Goal: Find contact information: Find contact information

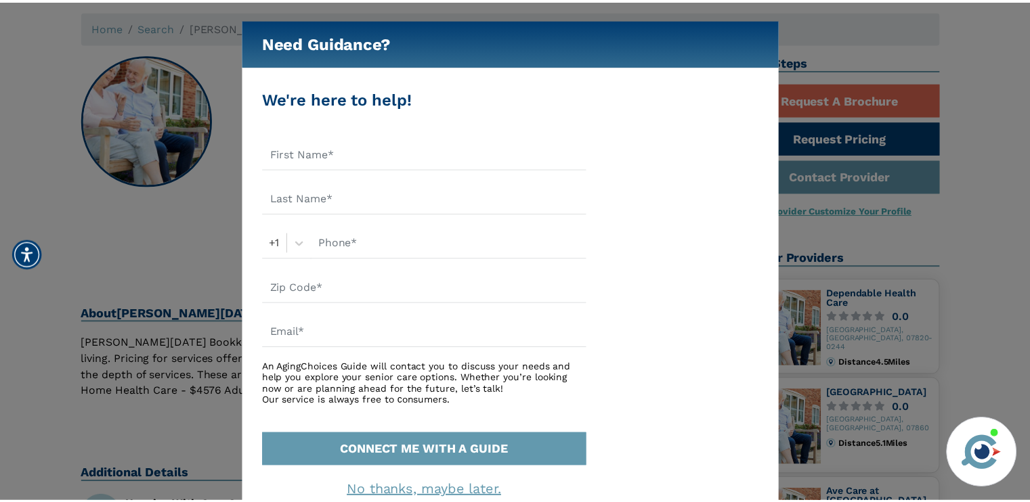
scroll to position [68, 0]
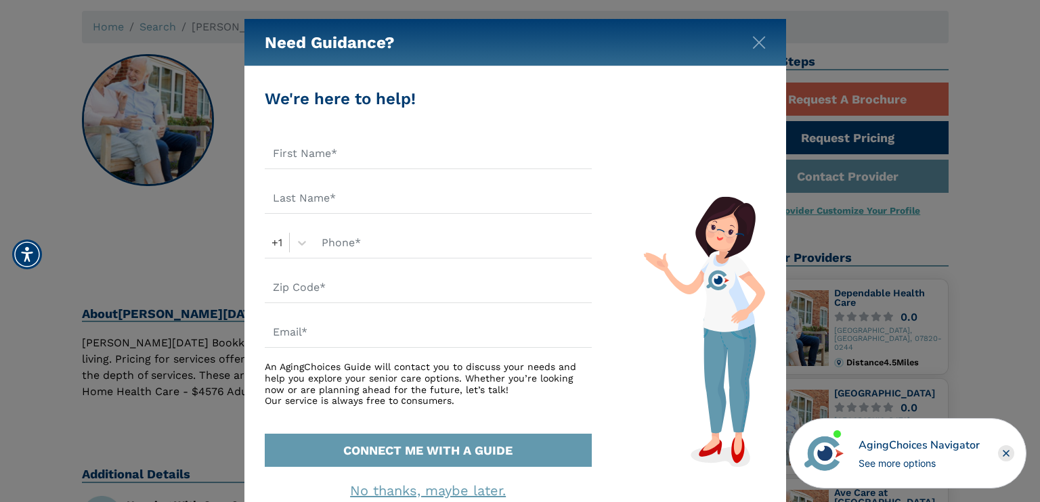
click at [769, 41] on div "Need Guidance?" at bounding box center [515, 42] width 542 height 47
click at [757, 43] on img "Close" at bounding box center [759, 43] width 14 height 14
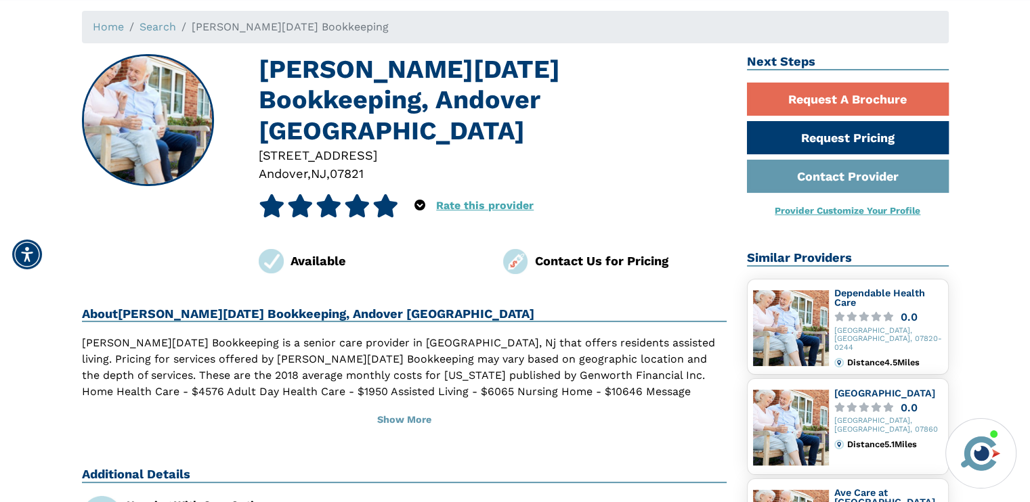
click at [378, 194] on icon at bounding box center [385, 205] width 26 height 23
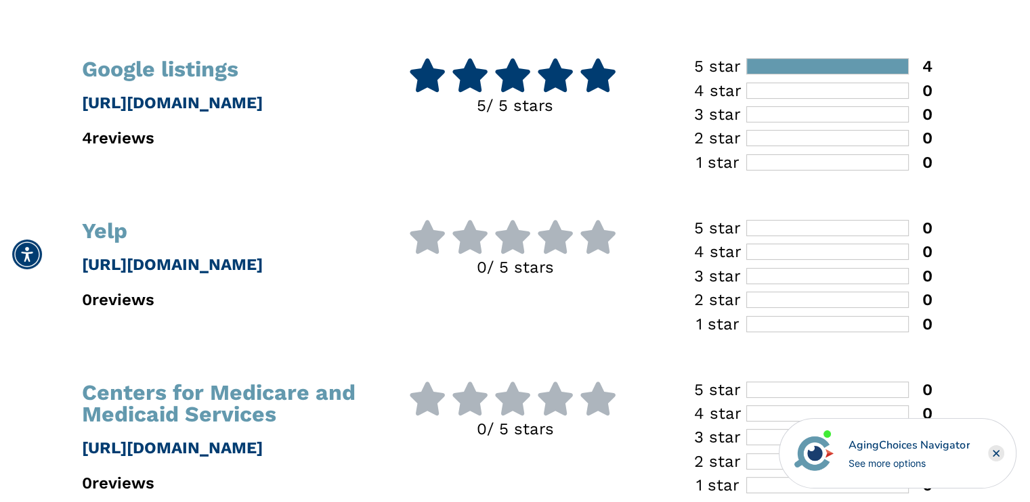
scroll to position [339, 0]
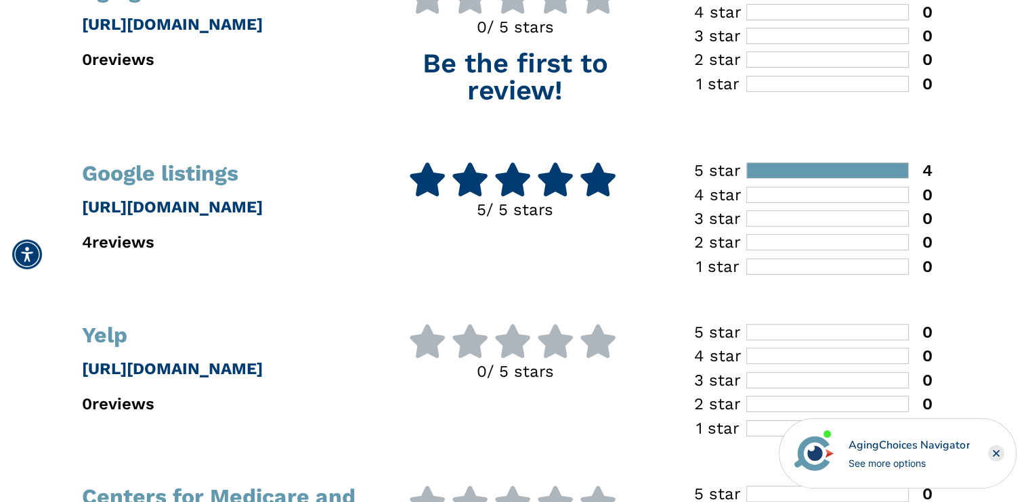
click at [179, 167] on h1 "Google listings" at bounding box center [220, 174] width 276 height 22
